Goal: Information Seeking & Learning: Understand process/instructions

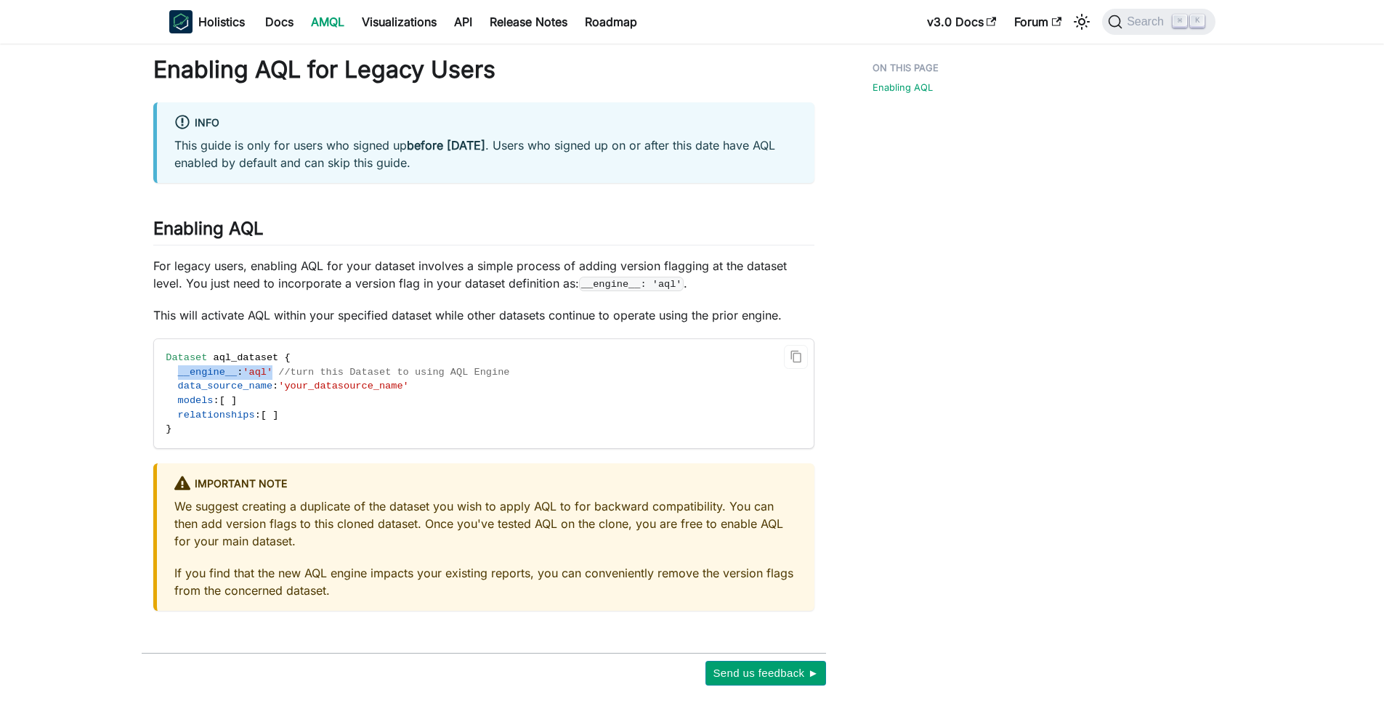
drag, startPoint x: 277, startPoint y: 372, endPoint x: 177, endPoint y: 374, distance: 100.3
click at [177, 374] on span "__engine__ : 'aql' //turn this Dataset to using AQL Engine" at bounding box center [338, 372] width 344 height 11
copy span "__engine__ : 'aql'"
drag, startPoint x: 278, startPoint y: 373, endPoint x: 177, endPoint y: 373, distance: 101.0
click at [177, 373] on span "__engine__ : 'aql' //turn this Dataset to using AQL Engine" at bounding box center [338, 372] width 344 height 11
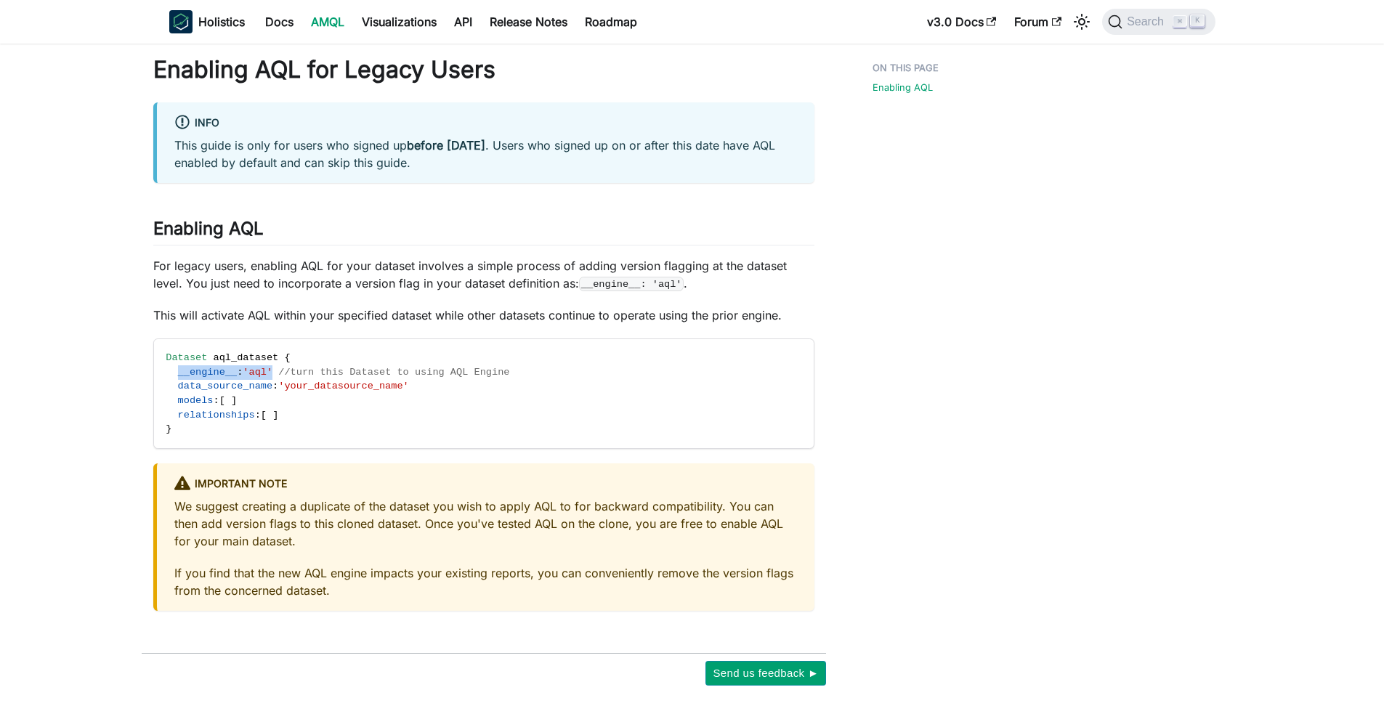
copy span "__engine__ : 'aql'"
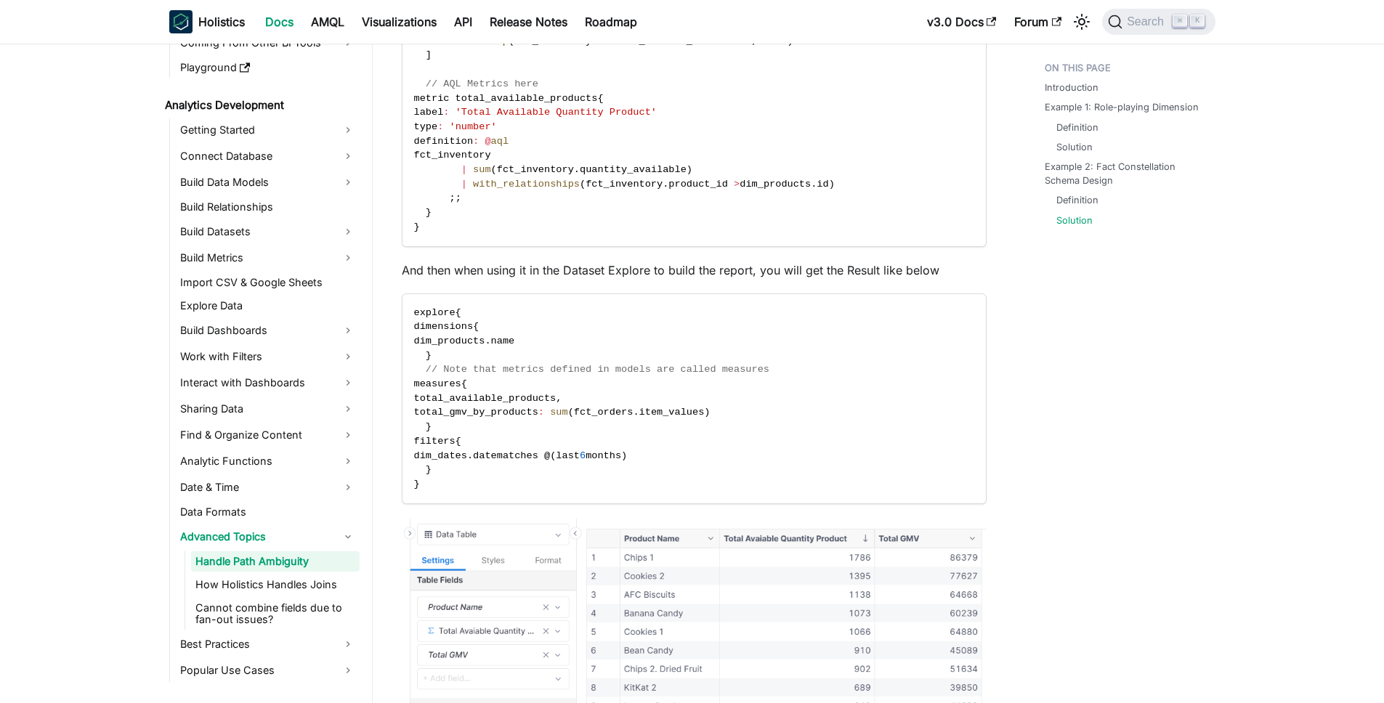
scroll to position [3827, 0]
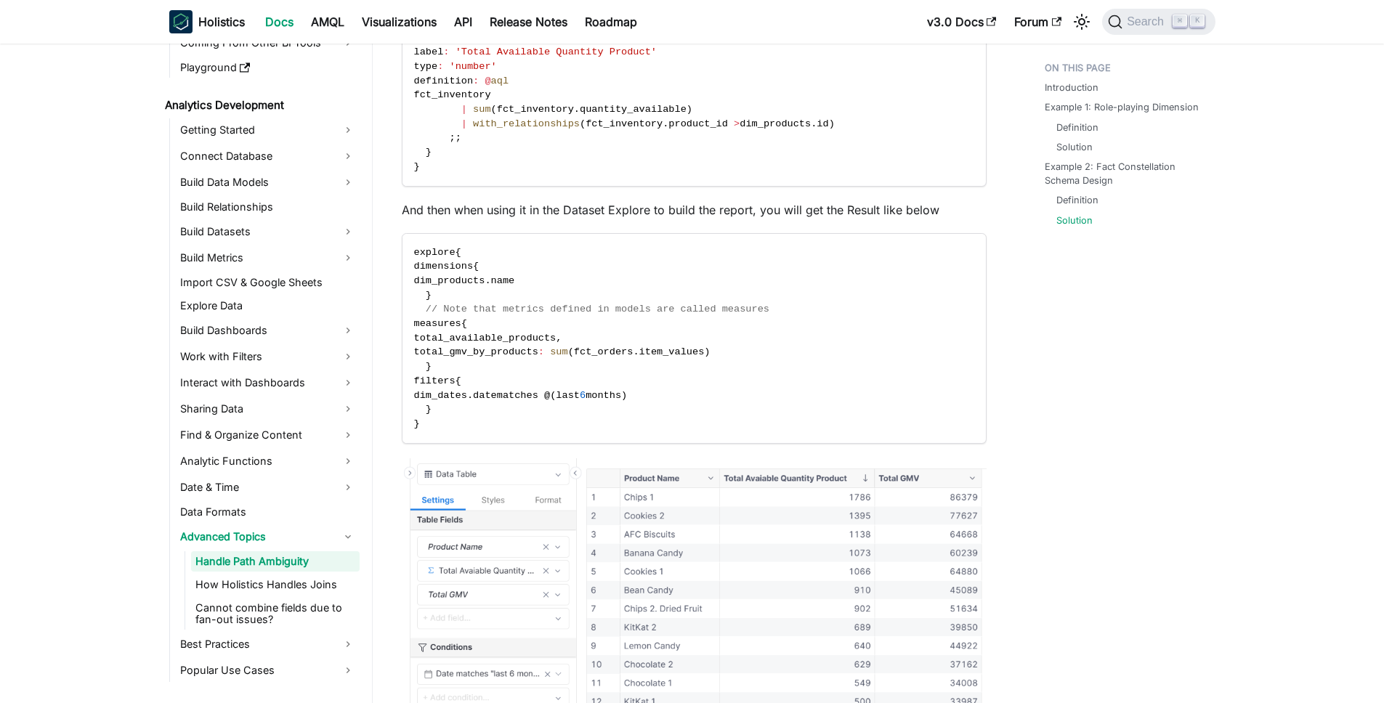
click at [721, 219] on p "And then when using it in the Dataset Explore to build the report, you will get…" at bounding box center [694, 209] width 585 height 17
drag, startPoint x: 695, startPoint y: 233, endPoint x: 822, endPoint y: 233, distance: 127.1
click at [822, 219] on p "And then when using it in the Dataset Explore to build the report, you will get…" at bounding box center [694, 209] width 585 height 17
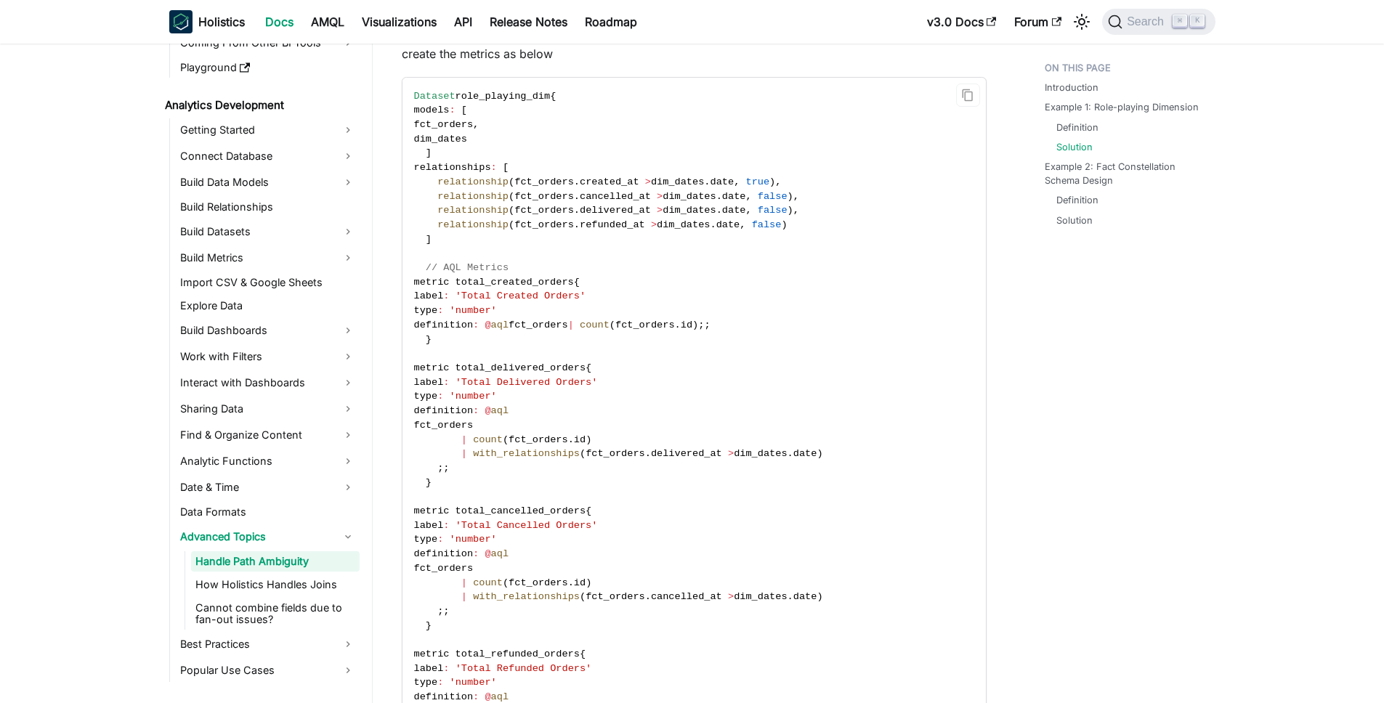
scroll to position [1236, 0]
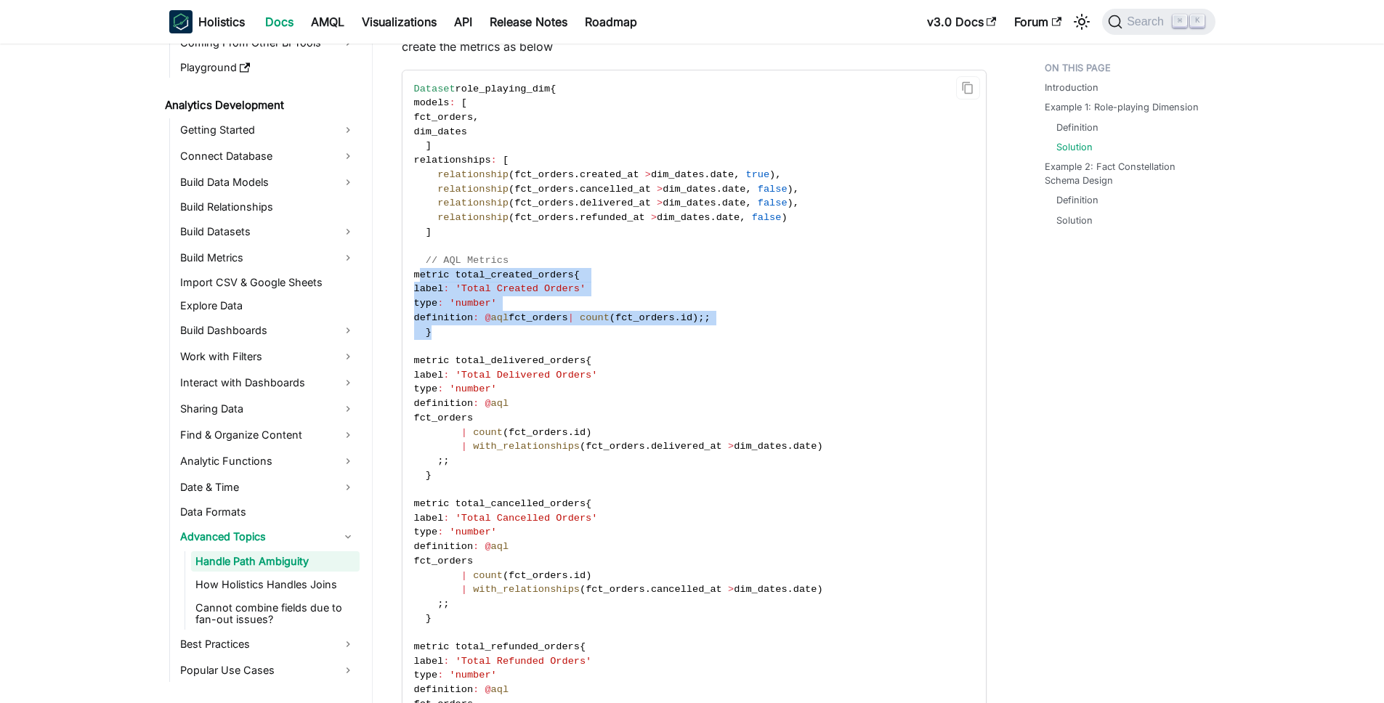
drag, startPoint x: 440, startPoint y: 350, endPoint x: 425, endPoint y: 298, distance: 54.5
click at [425, 298] on code "Dataset role_playing_dim { models : [ fct_orders , dim_dates ] relationships : …" at bounding box center [692, 432] width 581 height 724
copy code "metric total_created_orders { label : 'Total Created Orders' type : 'number' de…"
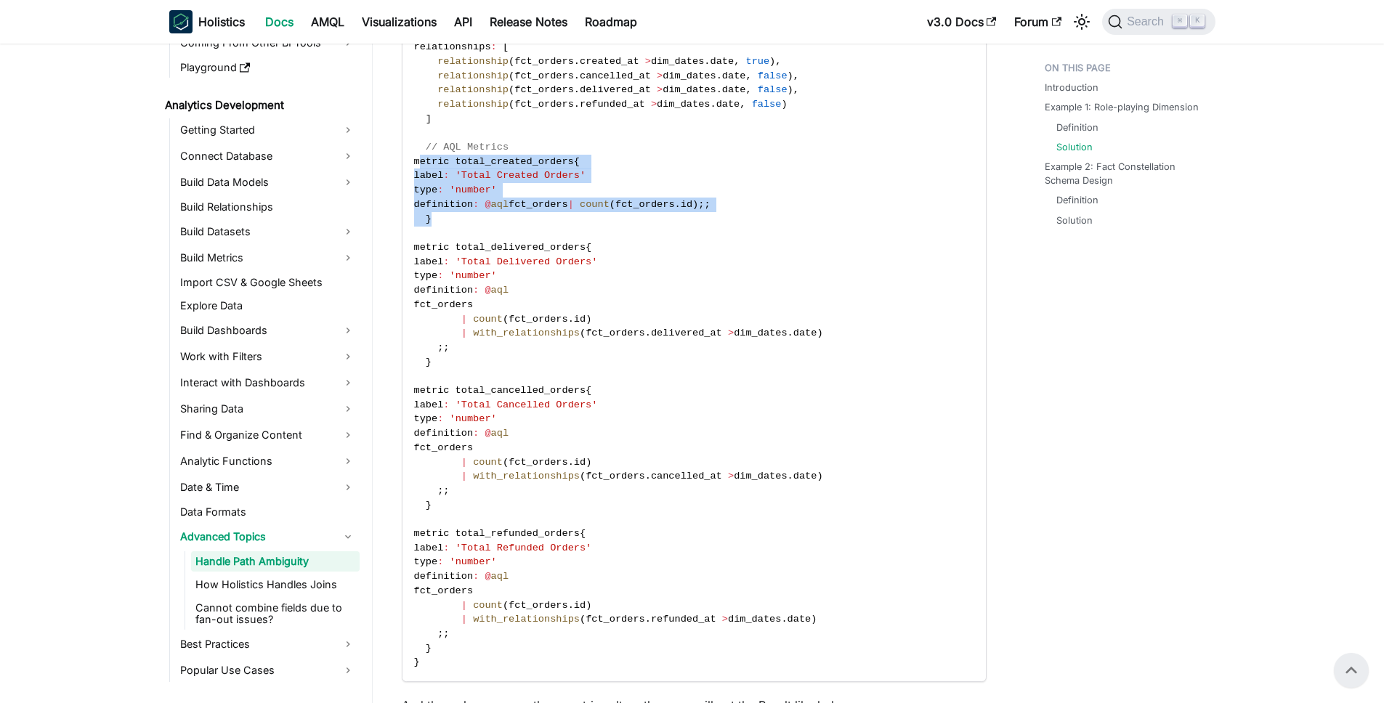
scroll to position [1347, 0]
copy code "metric total_created_orders { label : 'Total Created Orders' type : 'number' de…"
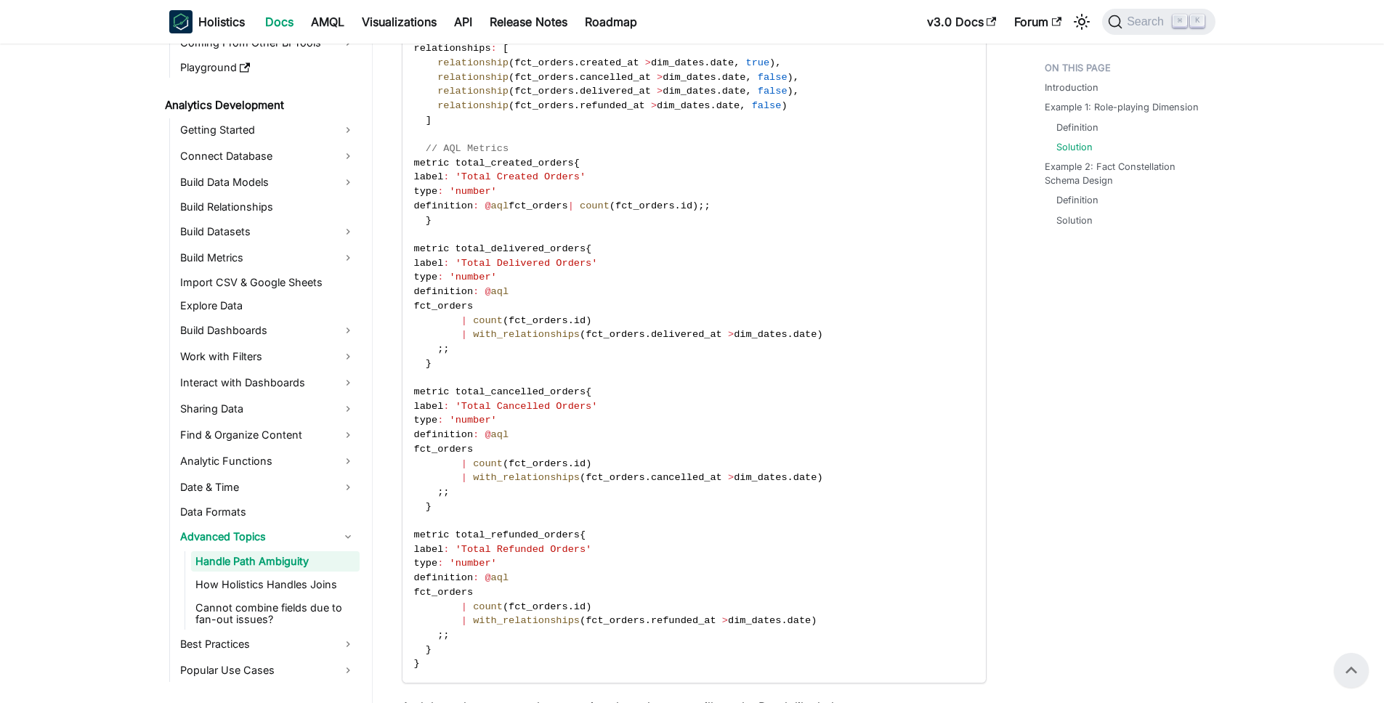
click at [439, 383] on code "Dataset role_playing_dim { models : [ fct_orders , dim_dates ] relationships : …" at bounding box center [692, 321] width 581 height 724
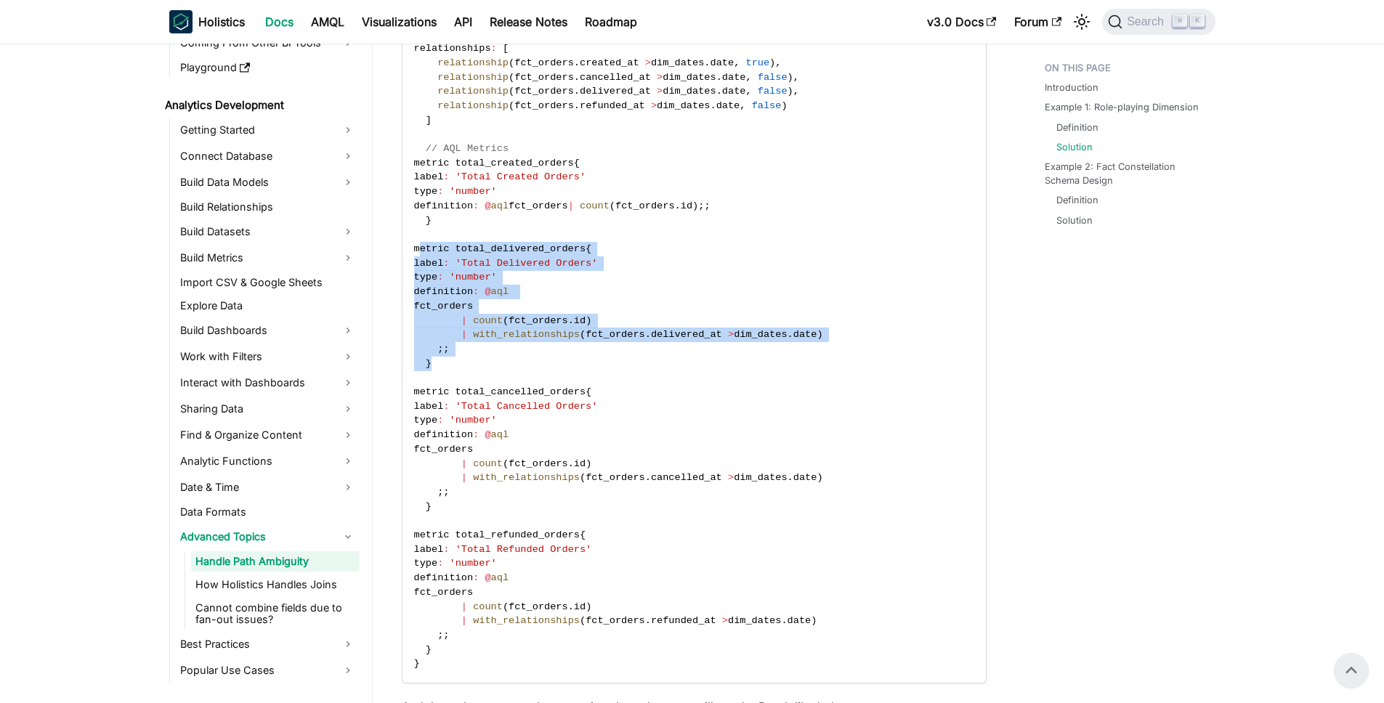
drag, startPoint x: 436, startPoint y: 382, endPoint x: 423, endPoint y: 267, distance: 116.2
click at [423, 267] on code "Dataset role_playing_dim { models : [ fct_orders , dim_dates ] relationships : …" at bounding box center [692, 321] width 581 height 724
copy code "metric total_delivered_orders { label : 'Total Delivered Orders' type : 'number…"
